Goal: Information Seeking & Learning: Learn about a topic

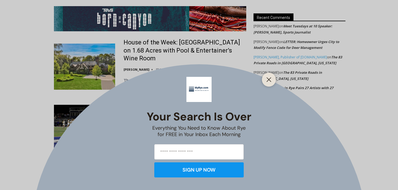
scroll to position [1207, 0]
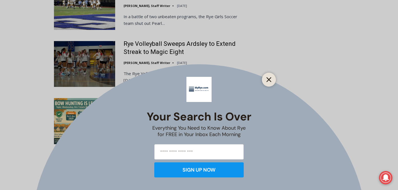
click at [269, 80] on line "Close" at bounding box center [269, 80] width 4 height 4
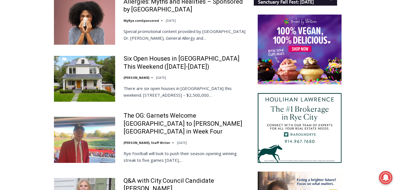
scroll to position [600, 0]
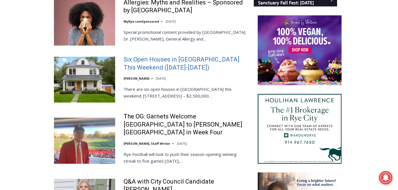
click at [135, 64] on link "Six Open Houses in [GEOGRAPHIC_DATA] This Weekend ([DATE]-[DATE])" at bounding box center [185, 64] width 123 height 16
